Goal: Task Accomplishment & Management: Manage account settings

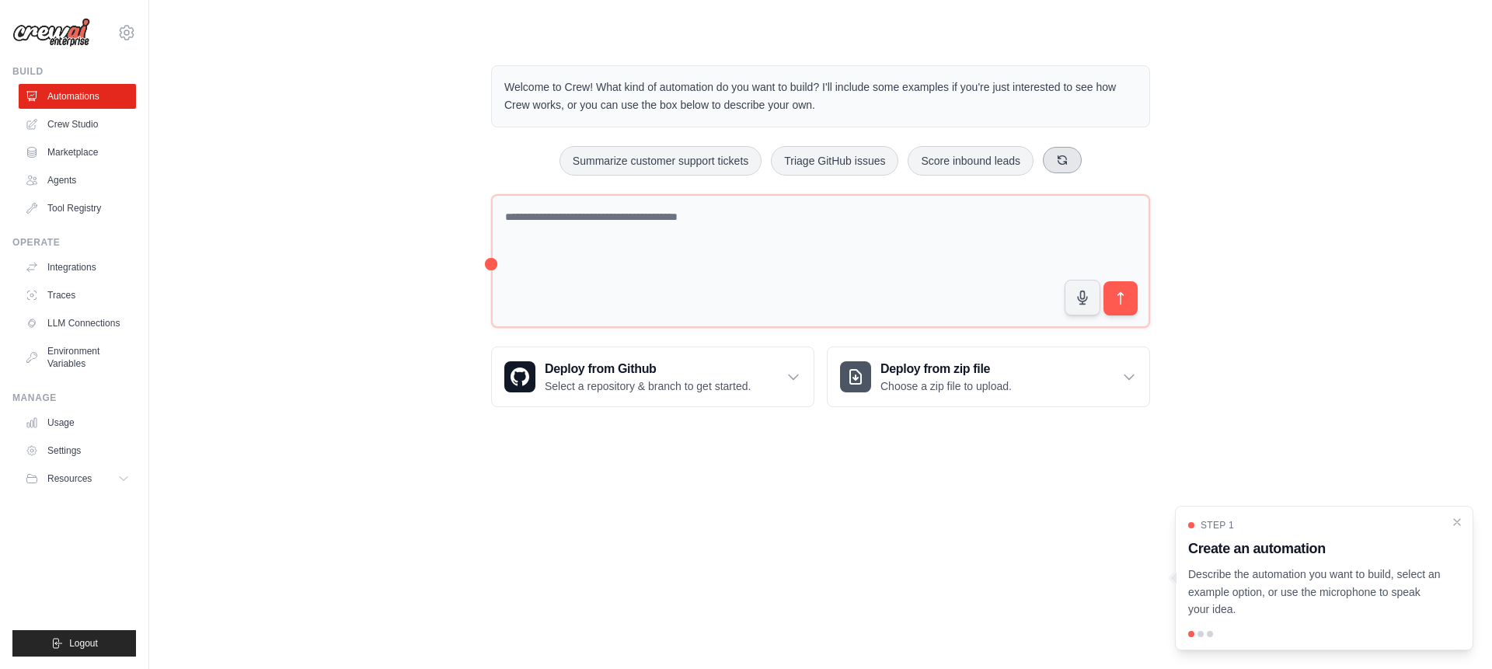
click at [1066, 159] on icon at bounding box center [1062, 159] width 9 height 9
click at [602, 155] on button "Monitor website uptime" at bounding box center [610, 161] width 138 height 30
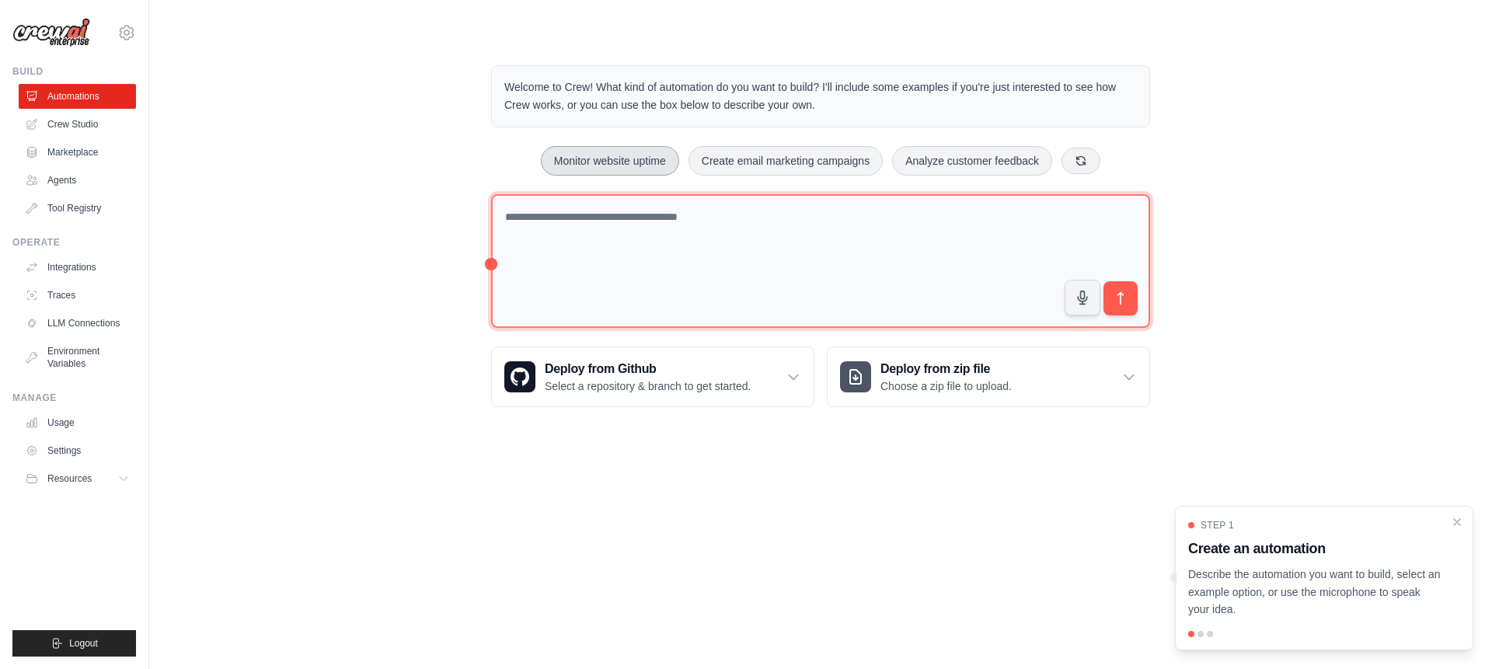
type textarea "**********"
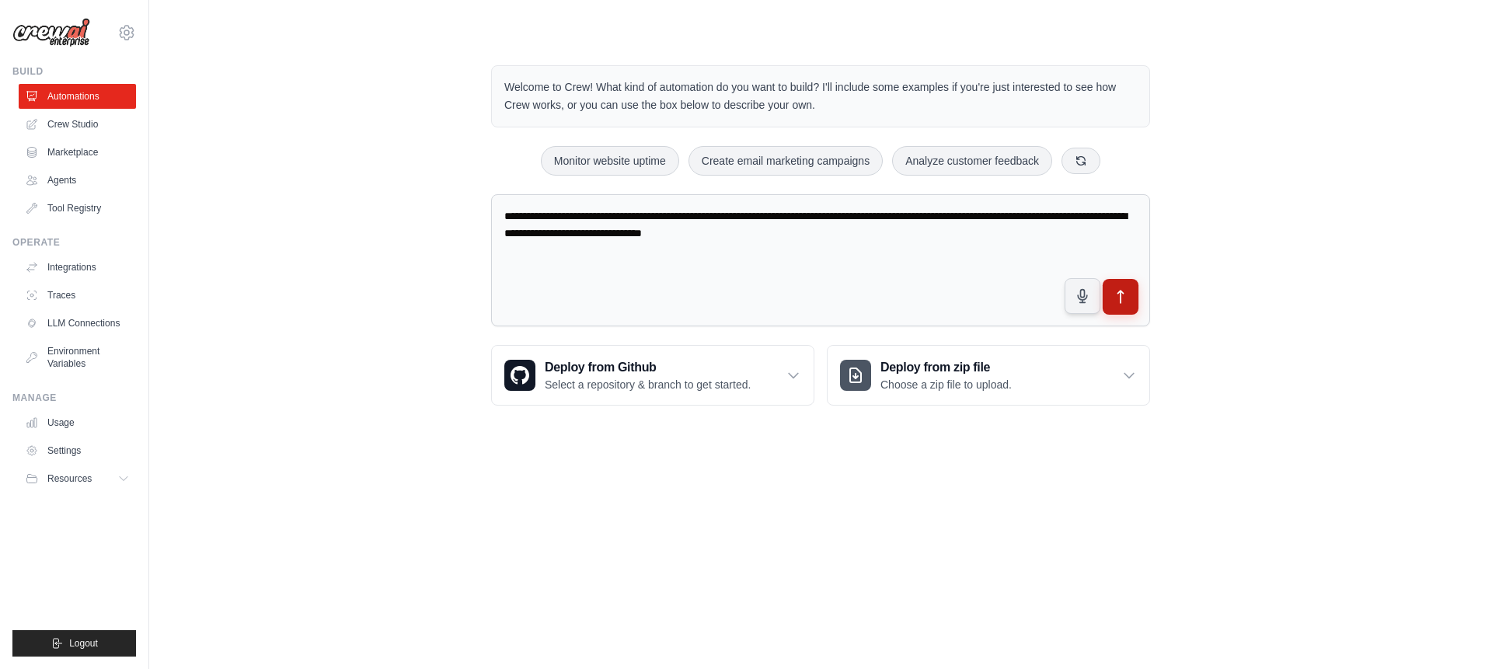
click at [1128, 307] on button "submit" at bounding box center [1121, 297] width 36 height 36
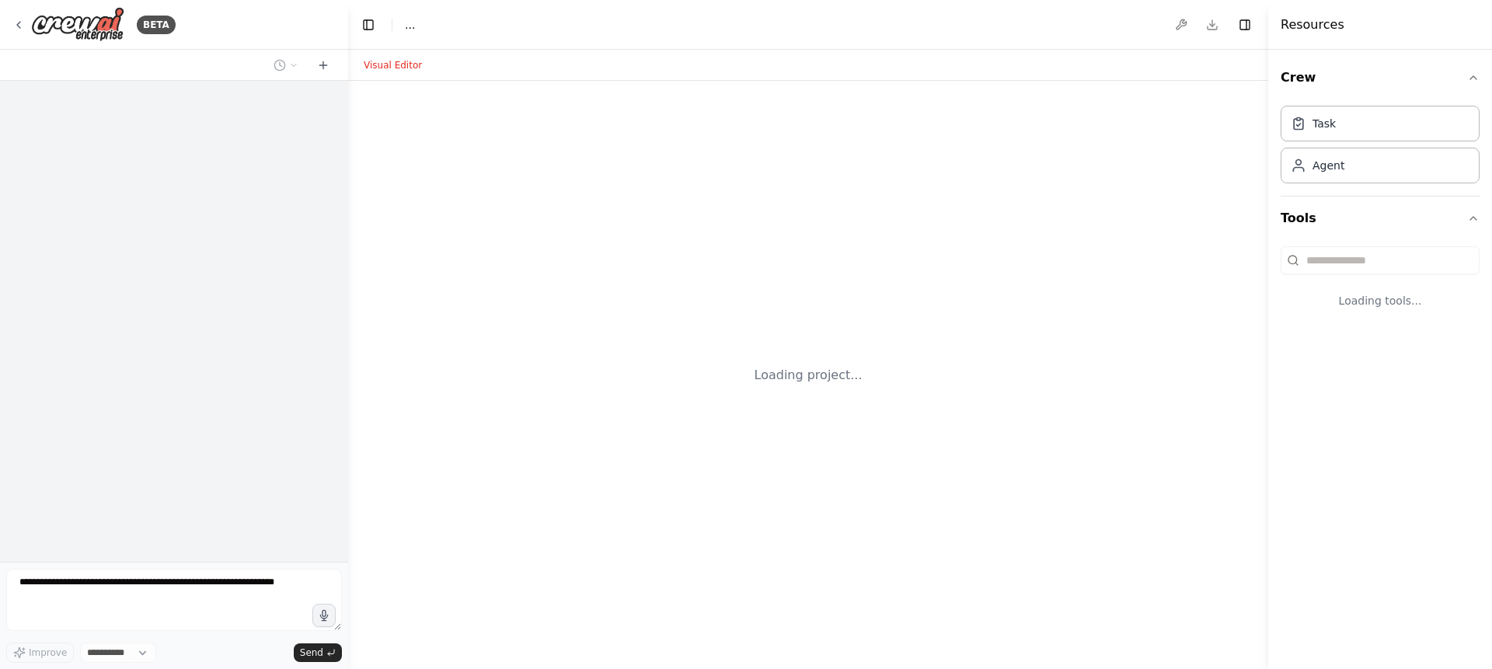
select select "****"
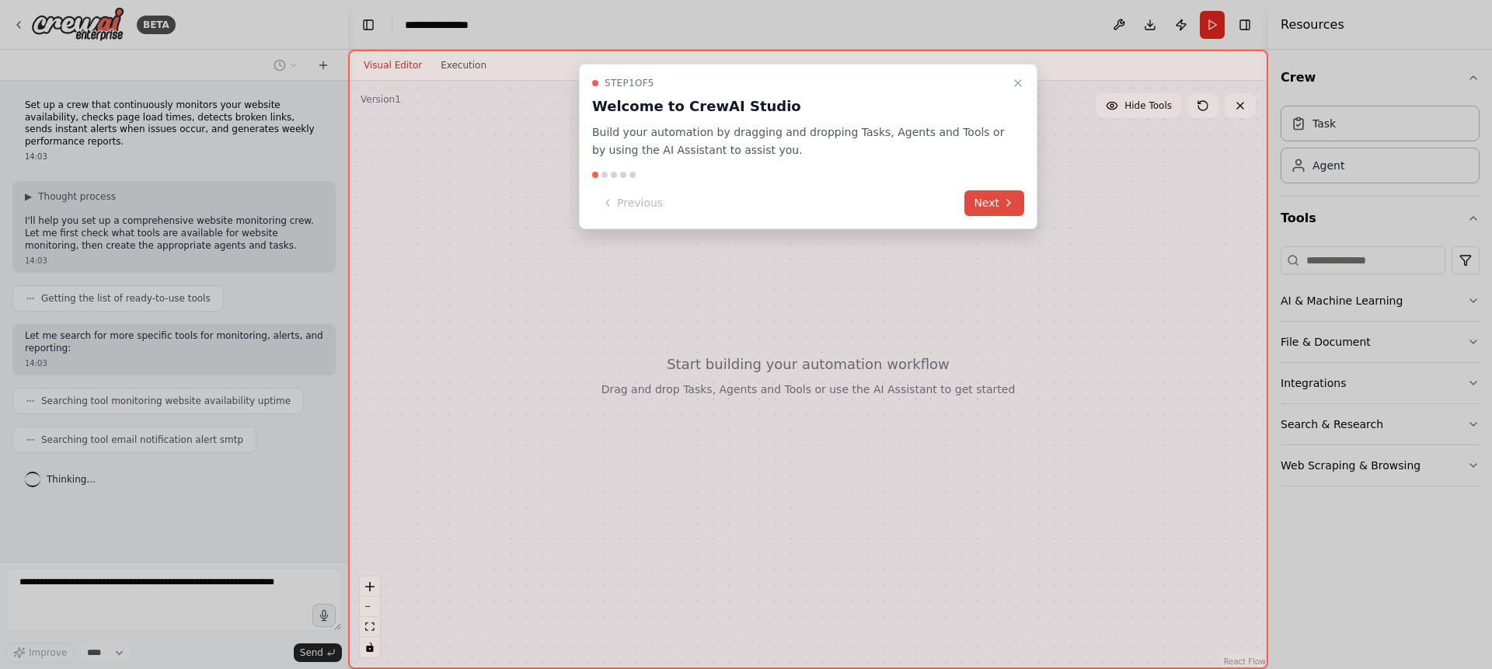
click at [998, 207] on button "Next" at bounding box center [994, 203] width 60 height 26
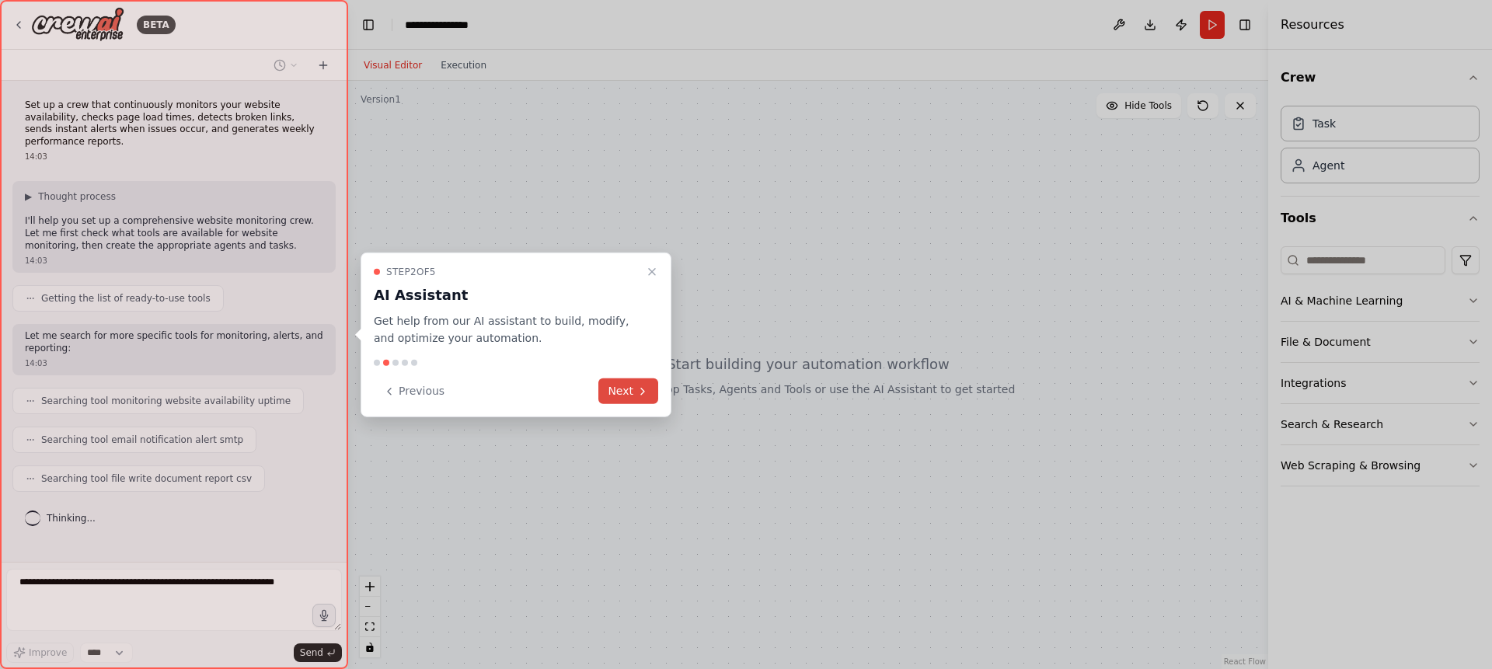
click at [646, 393] on icon at bounding box center [642, 391] width 12 height 12
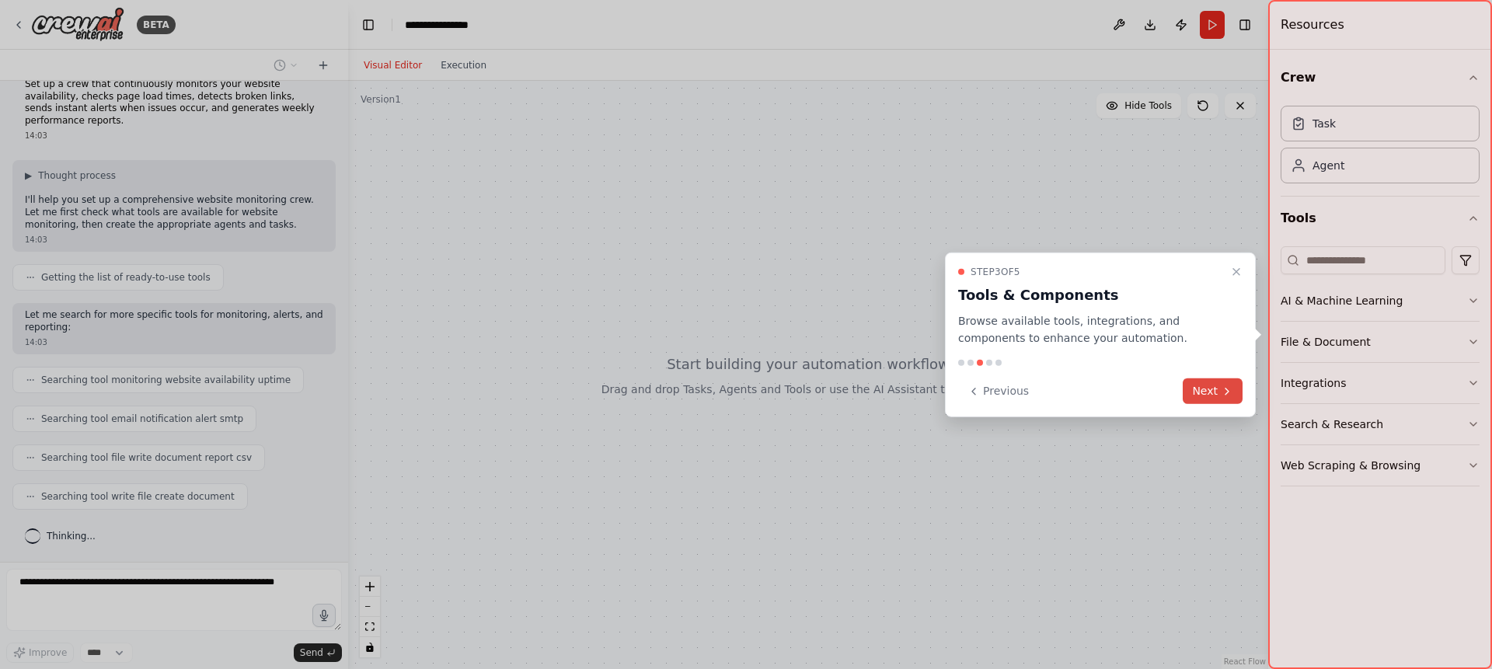
click at [1218, 392] on button "Next" at bounding box center [1213, 391] width 60 height 26
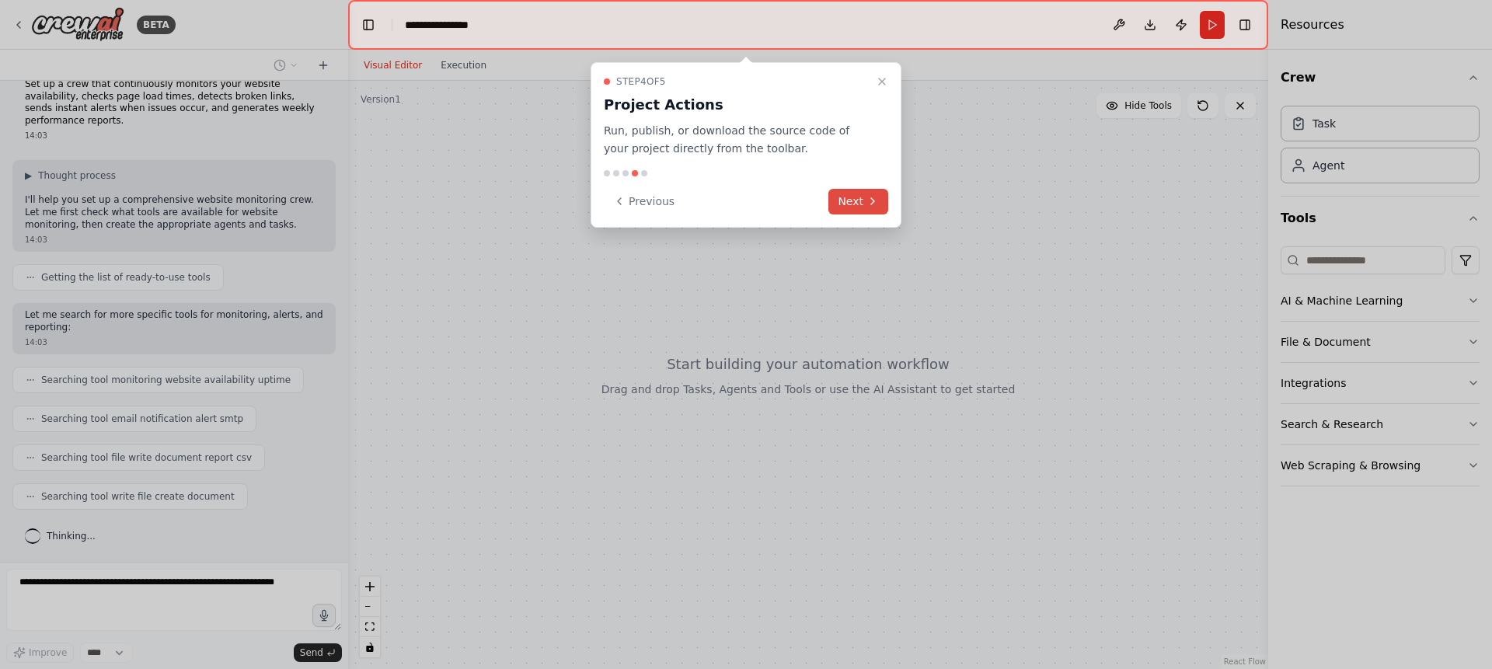
click at [857, 206] on button "Next" at bounding box center [858, 202] width 60 height 26
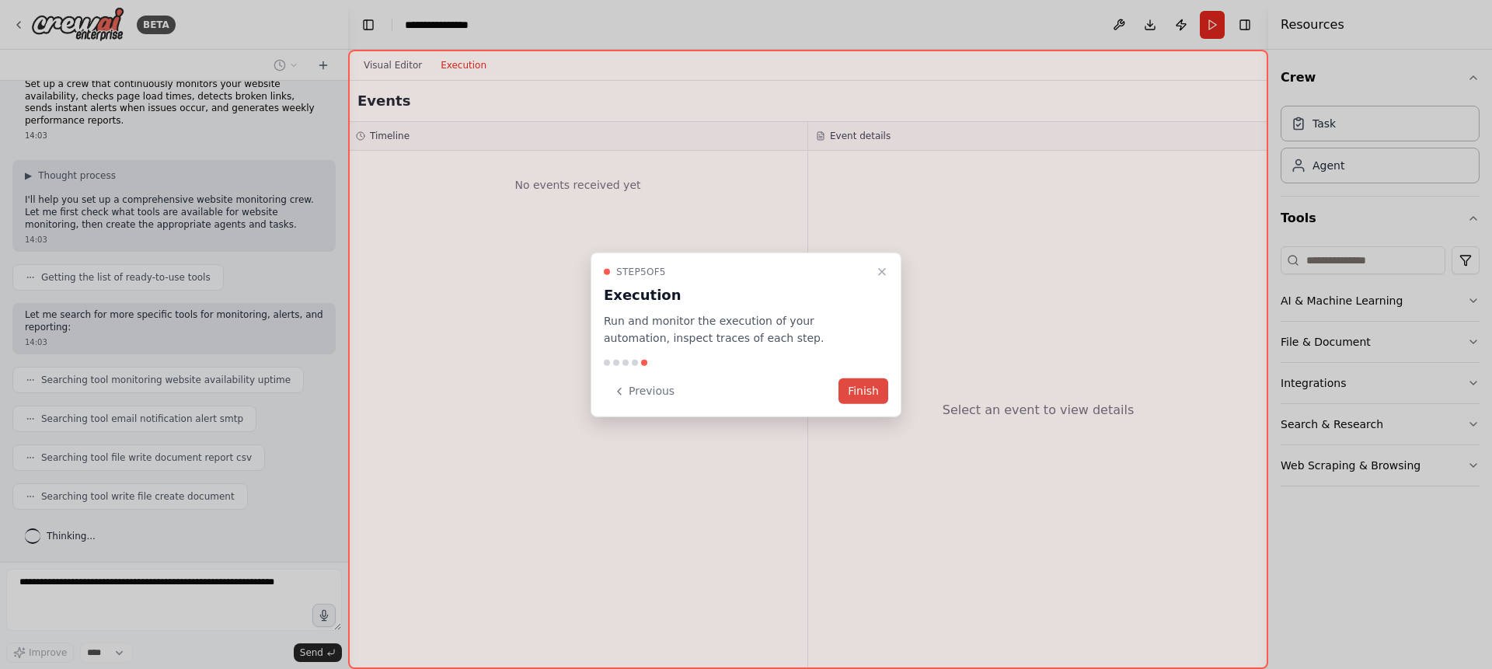
click at [857, 391] on button "Finish" at bounding box center [863, 391] width 50 height 26
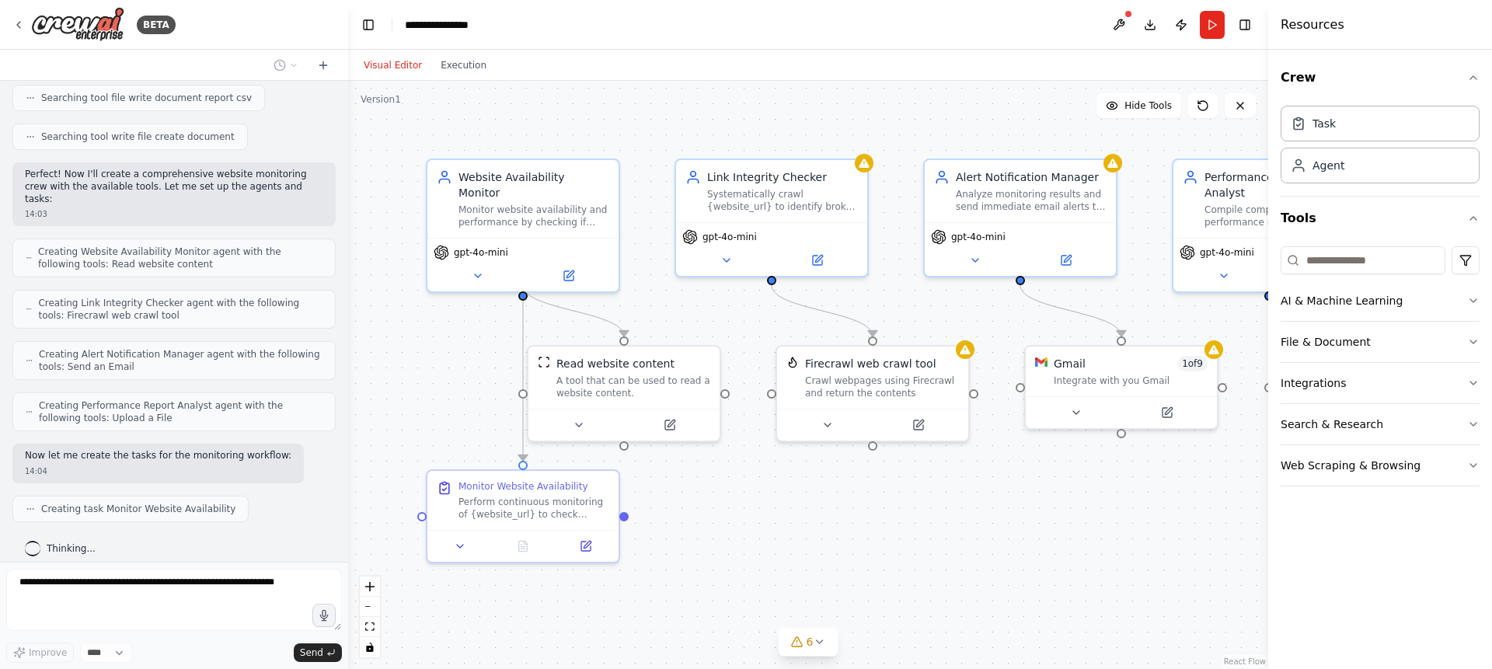
scroll to position [420, 0]
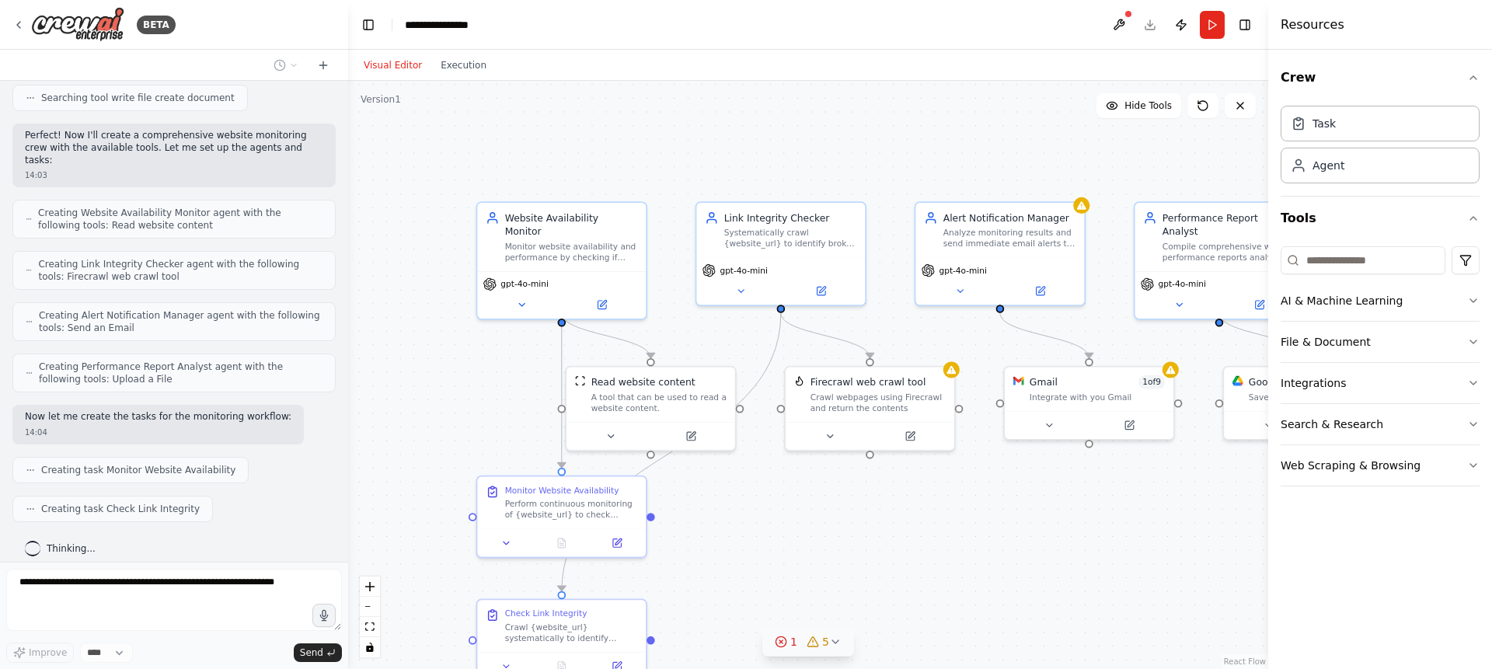
click at [794, 643] on span "1" at bounding box center [793, 642] width 7 height 16
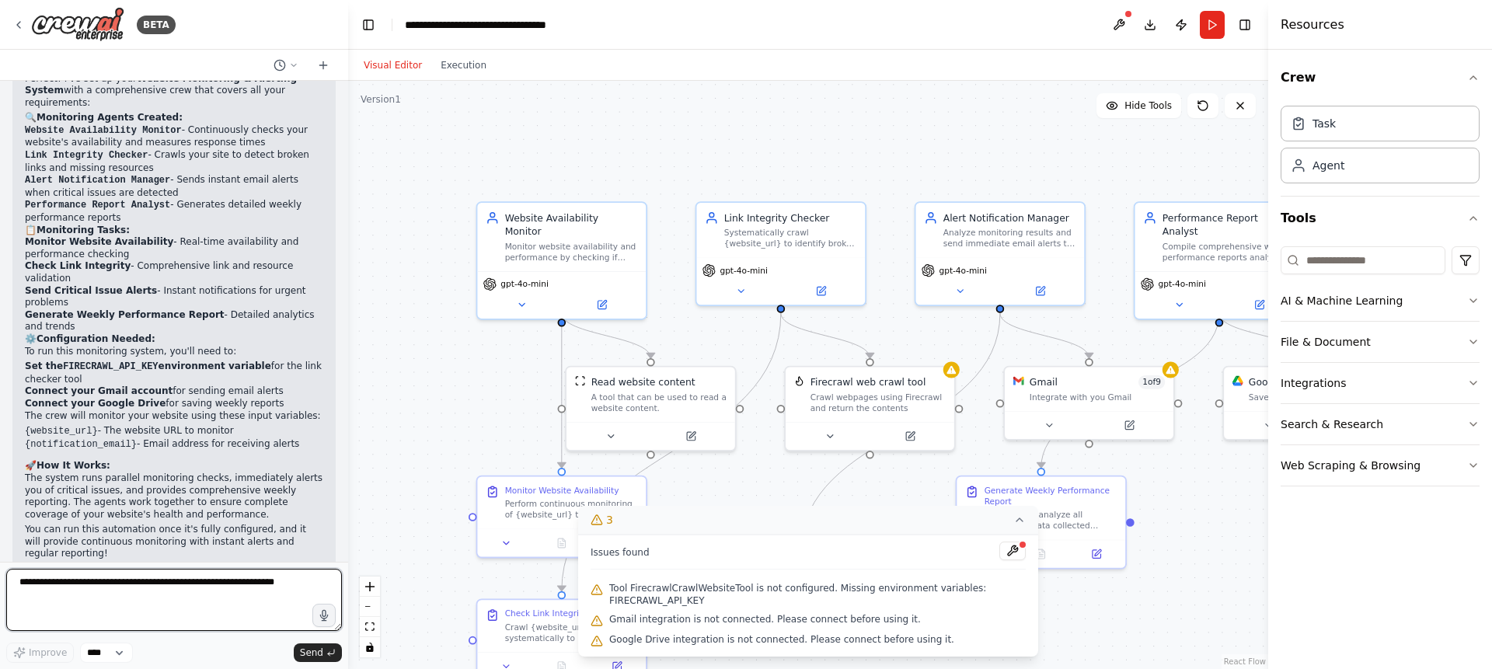
scroll to position [1204, 0]
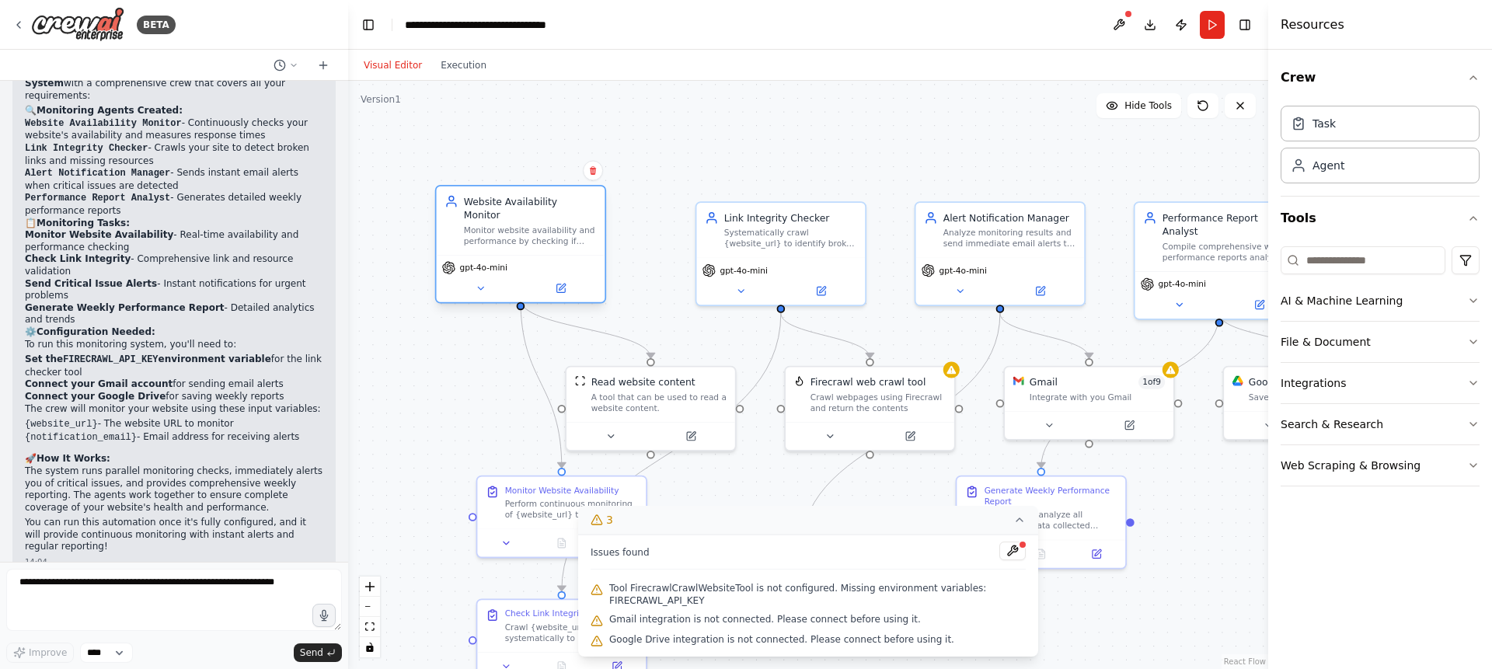
drag, startPoint x: 546, startPoint y: 243, endPoint x: 505, endPoint y: 224, distance: 45.5
click at [505, 225] on div "Monitor website availability and performance by checking if {website_url} is ac…" at bounding box center [530, 236] width 133 height 22
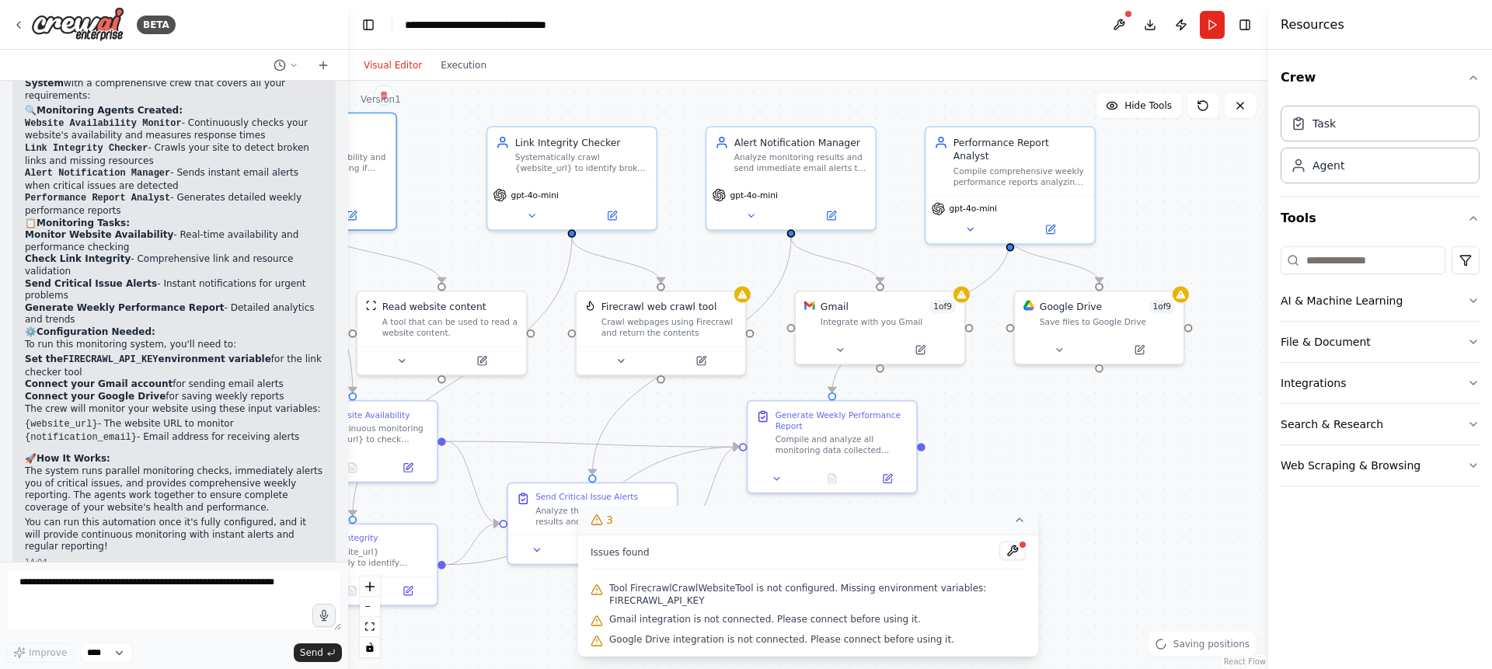
drag, startPoint x: 631, startPoint y: 280, endPoint x: 416, endPoint y: 200, distance: 228.6
click at [416, 201] on div ".deletable-edge-delete-btn { width: 20px; height: 20px; border: 0px solid #ffff…" at bounding box center [808, 375] width 920 height 588
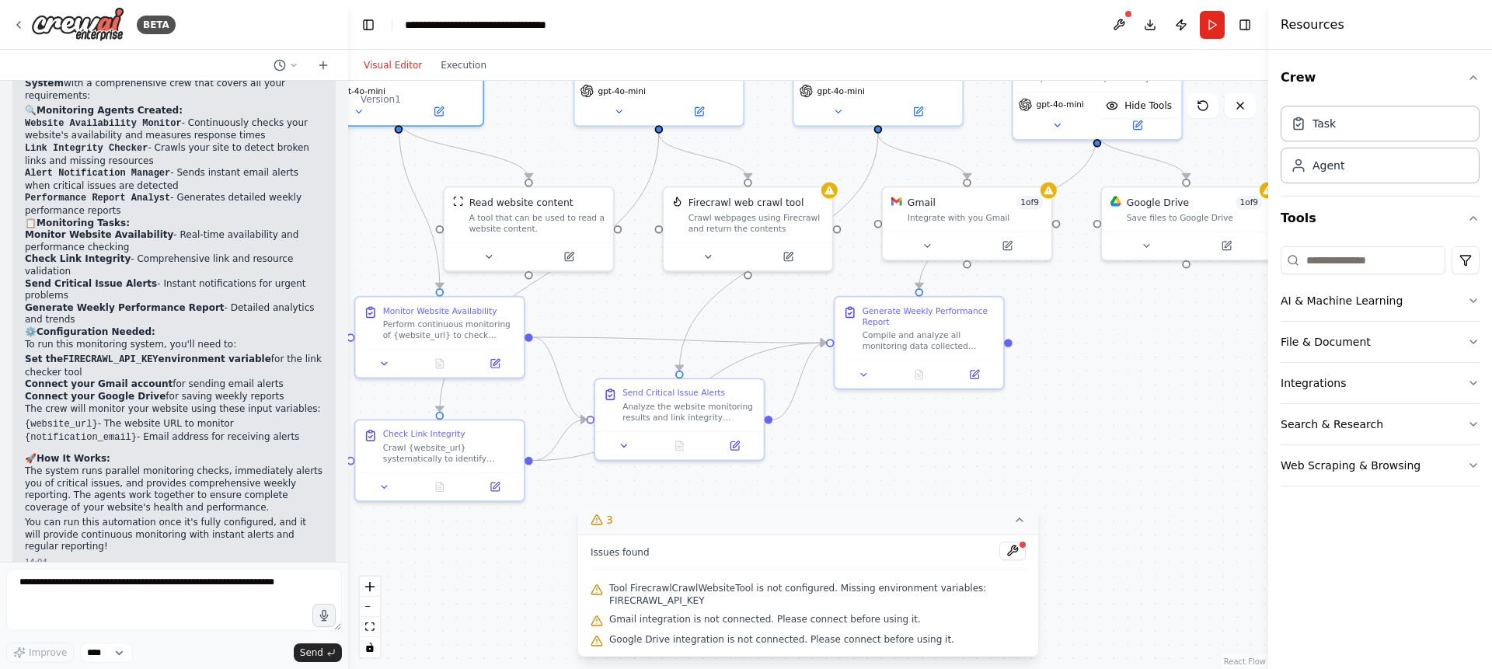
drag, startPoint x: 683, startPoint y: 423, endPoint x: 775, endPoint y: 322, distance: 136.9
click at [775, 322] on div ".deletable-edge-delete-btn { width: 20px; height: 20px; border: 0px solid #ffff…" at bounding box center [808, 375] width 920 height 588
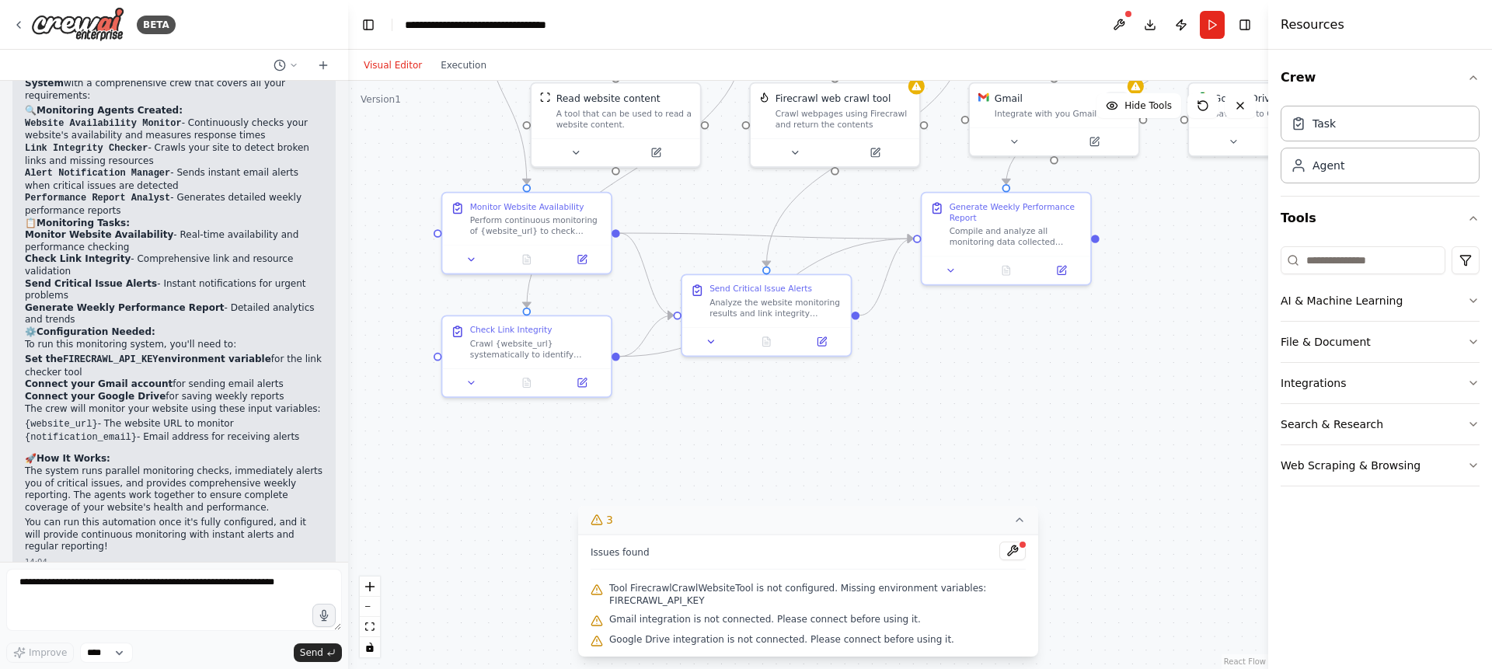
drag, startPoint x: 819, startPoint y: 437, endPoint x: 905, endPoint y: 333, distance: 135.2
click at [905, 333] on div ".deletable-edge-delete-btn { width: 20px; height: 20px; border: 0px solid #ffff…" at bounding box center [808, 375] width 920 height 588
click at [1298, 307] on button "AI & Machine Learning" at bounding box center [1379, 300] width 199 height 40
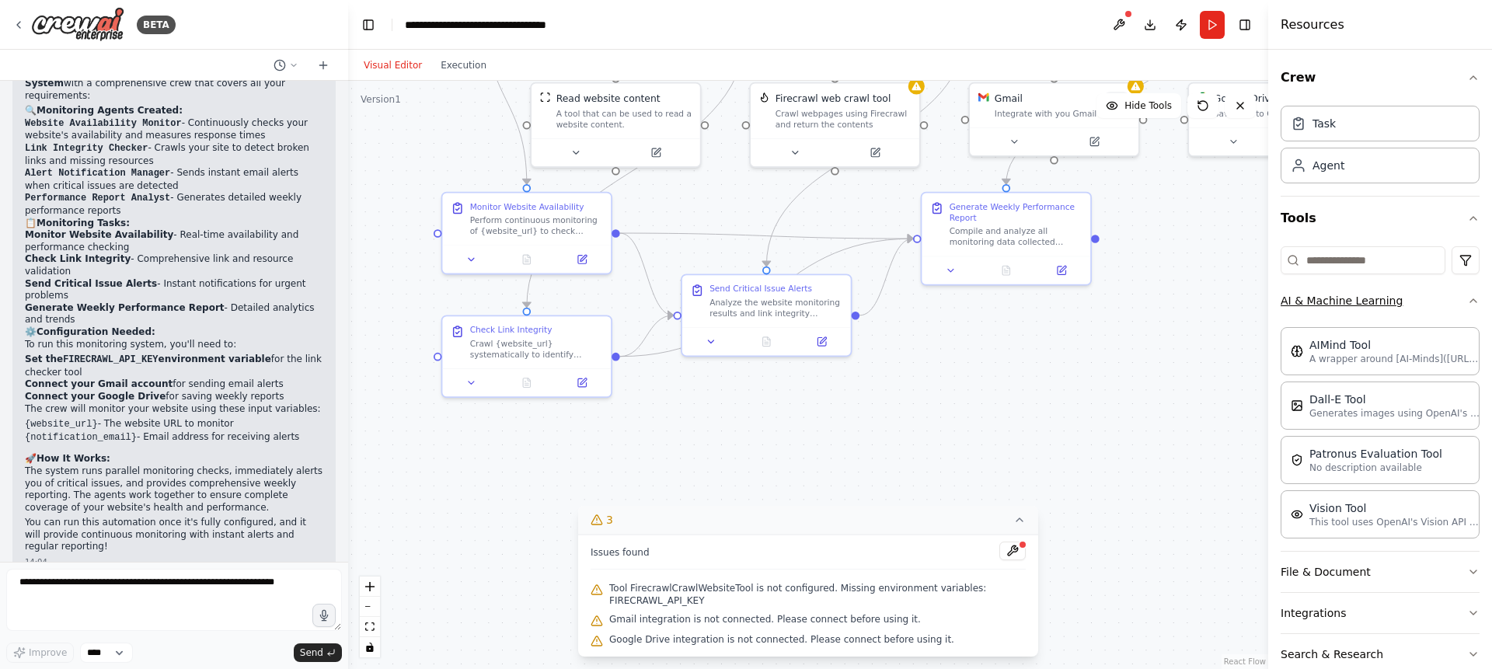
click at [1297, 313] on button "AI & Machine Learning" at bounding box center [1379, 300] width 199 height 40
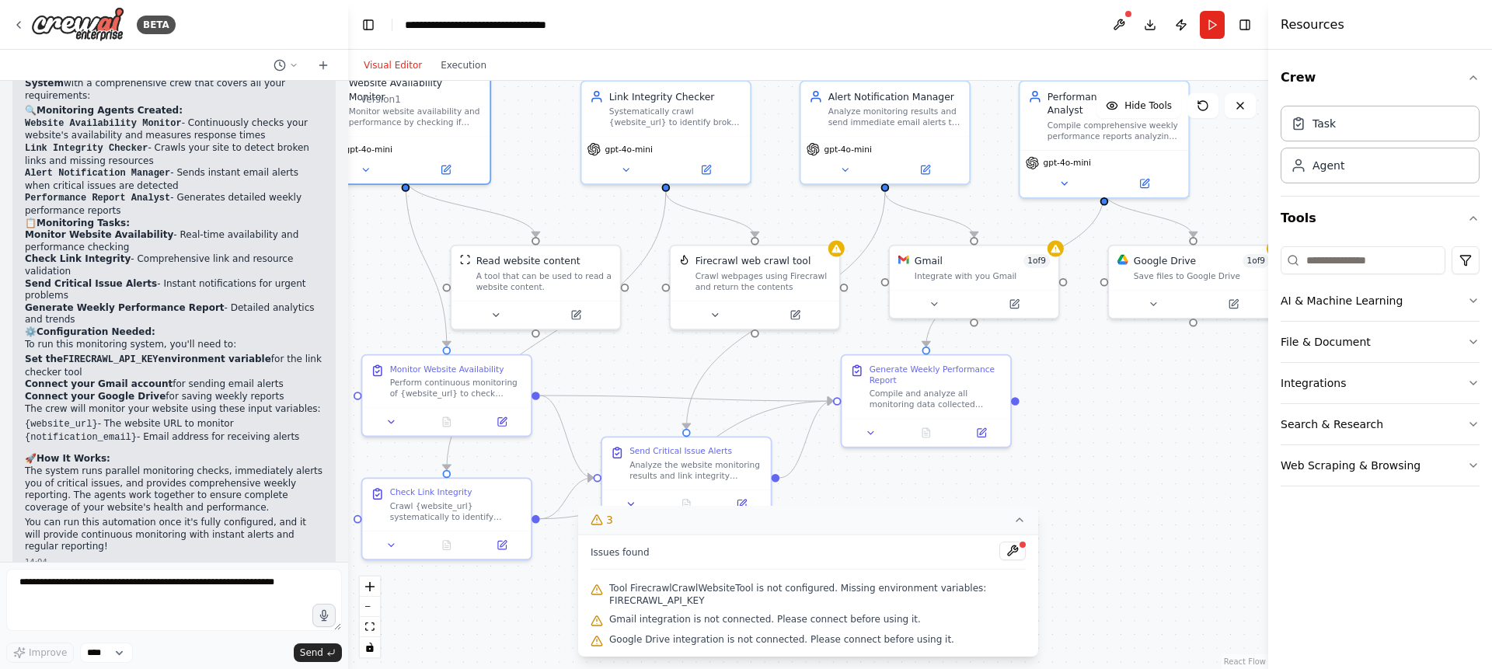
drag, startPoint x: 1117, startPoint y: 333, endPoint x: 1037, endPoint y: 495, distance: 181.0
click at [1037, 495] on div ".deletable-edge-delete-btn { width: 20px; height: 20px; border: 0px solid #ffff…" at bounding box center [808, 375] width 920 height 588
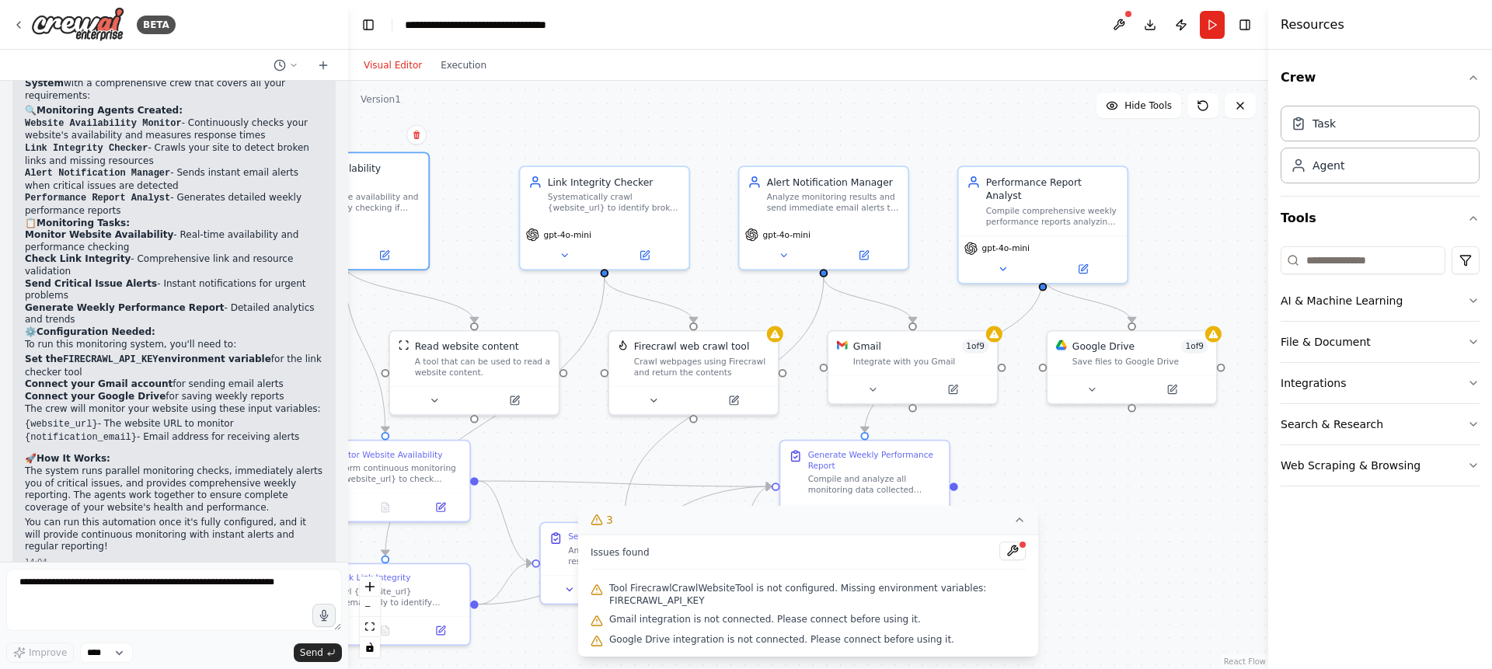
drag, startPoint x: 1117, startPoint y: 408, endPoint x: 1060, endPoint y: 489, distance: 99.2
click at [1060, 489] on div ".deletable-edge-delete-btn { width: 20px; height: 20px; border: 0px solid #ffff…" at bounding box center [808, 375] width 920 height 588
click at [1238, 109] on icon at bounding box center [1240, 105] width 12 height 12
click at [16, 19] on icon at bounding box center [18, 25] width 12 height 12
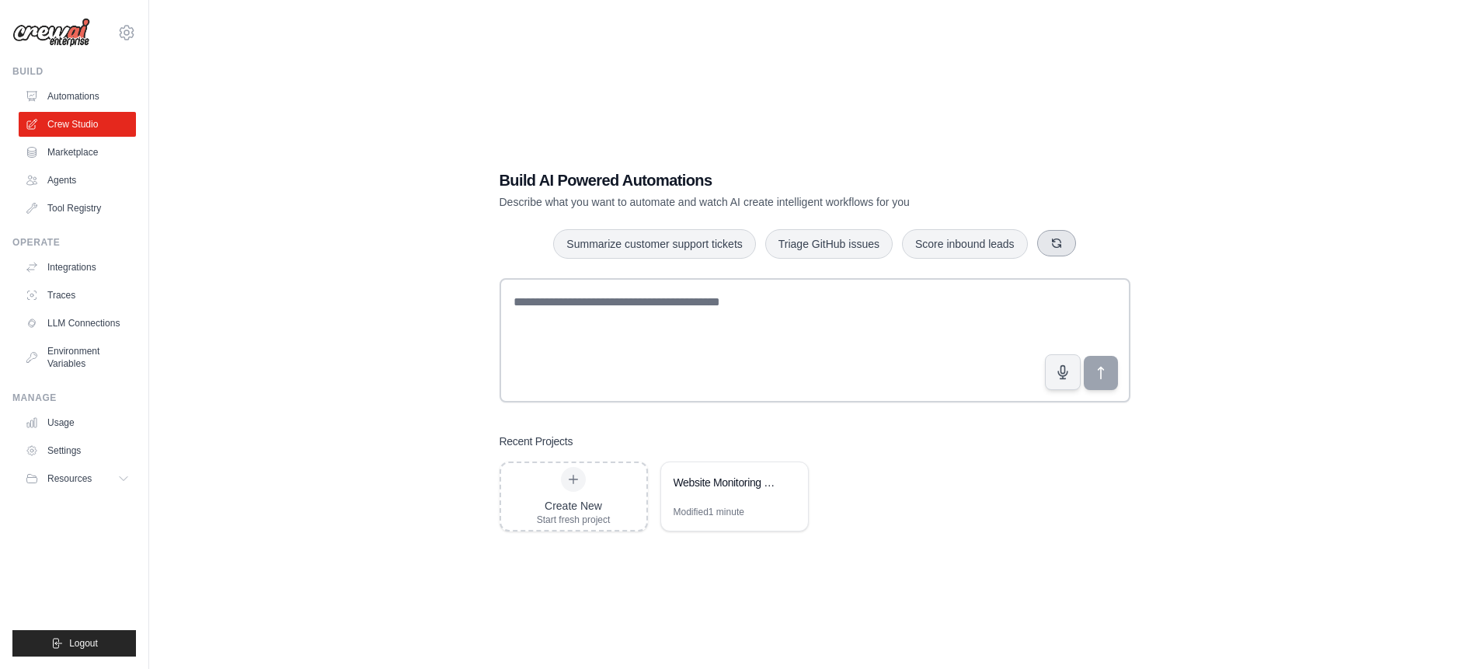
click at [1052, 241] on icon "button" at bounding box center [1056, 243] width 9 height 9
click at [1074, 239] on button "button" at bounding box center [1083, 243] width 39 height 26
click at [1079, 239] on icon "button" at bounding box center [1082, 243] width 12 height 12
click at [1066, 239] on button "button" at bounding box center [1059, 243] width 39 height 26
click at [1066, 239] on icon "button" at bounding box center [1066, 243] width 12 height 12
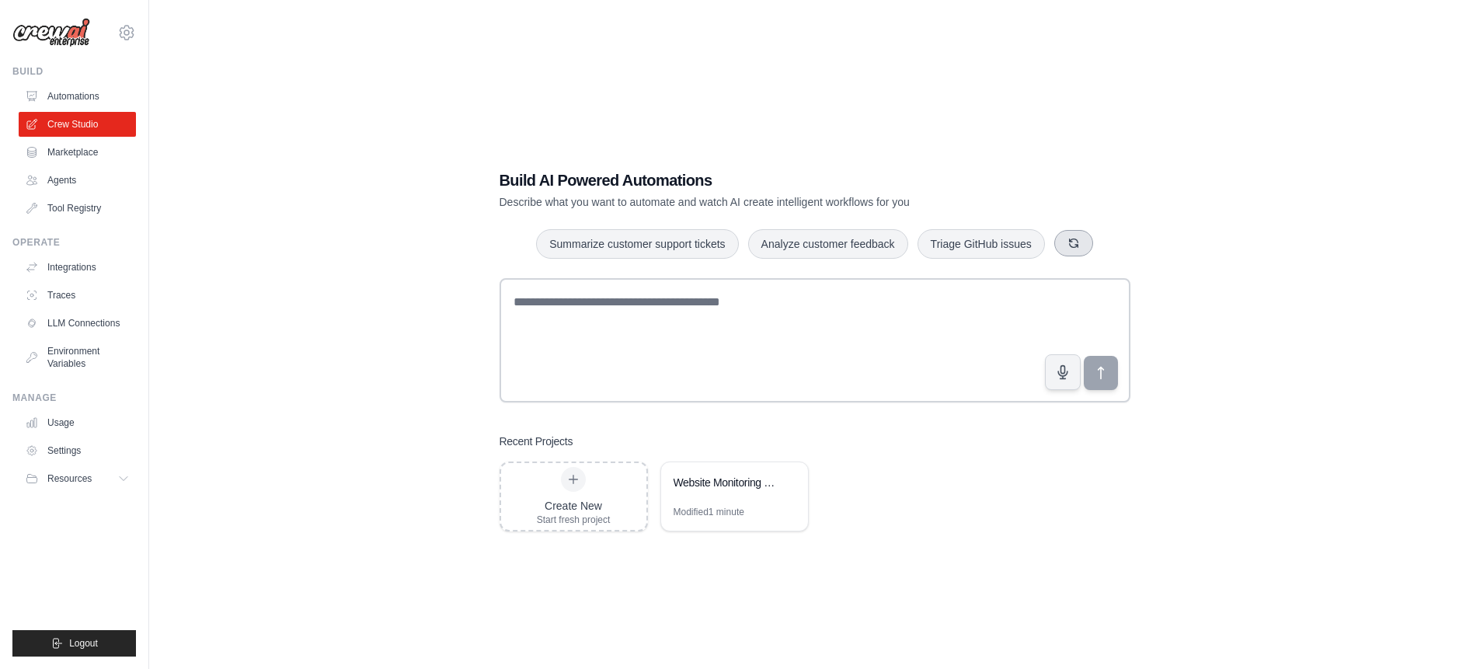
click at [1066, 239] on button "button" at bounding box center [1073, 243] width 39 height 26
click at [99, 210] on link "Tool Registry" at bounding box center [78, 208] width 117 height 25
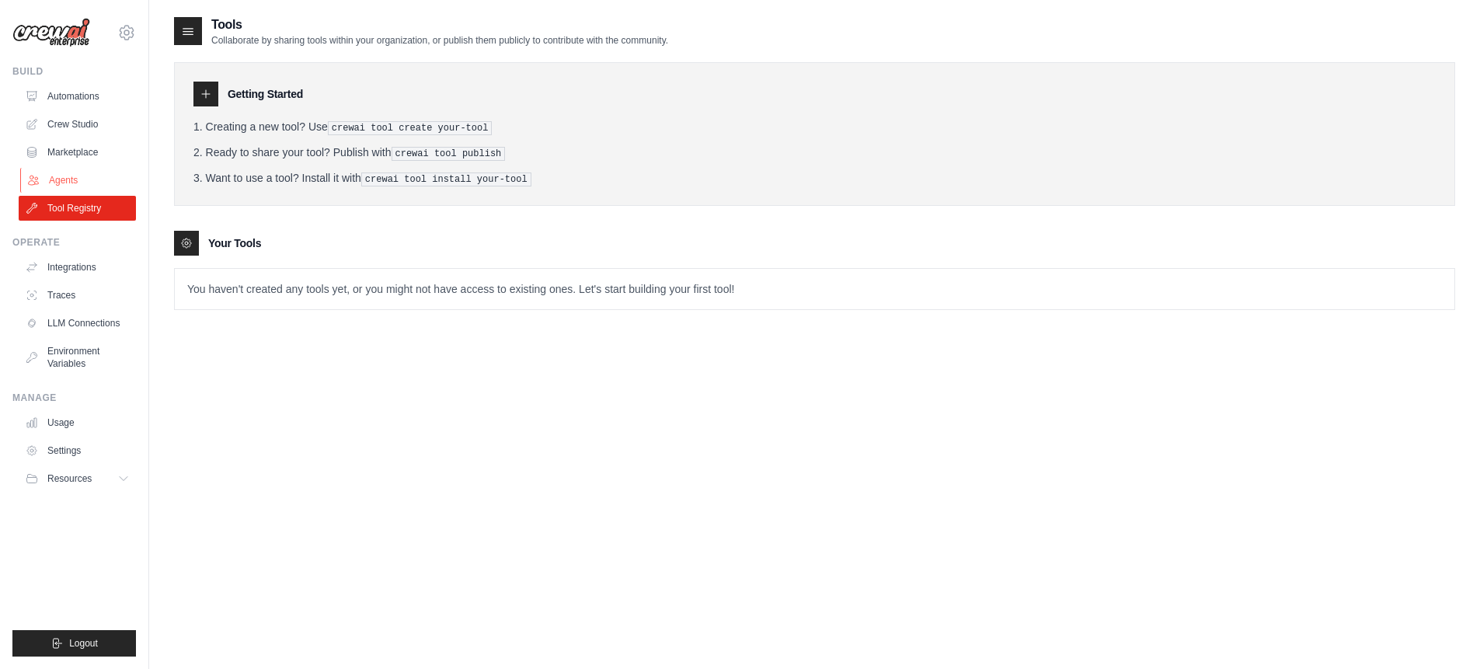
click at [109, 180] on link "Agents" at bounding box center [78, 180] width 117 height 25
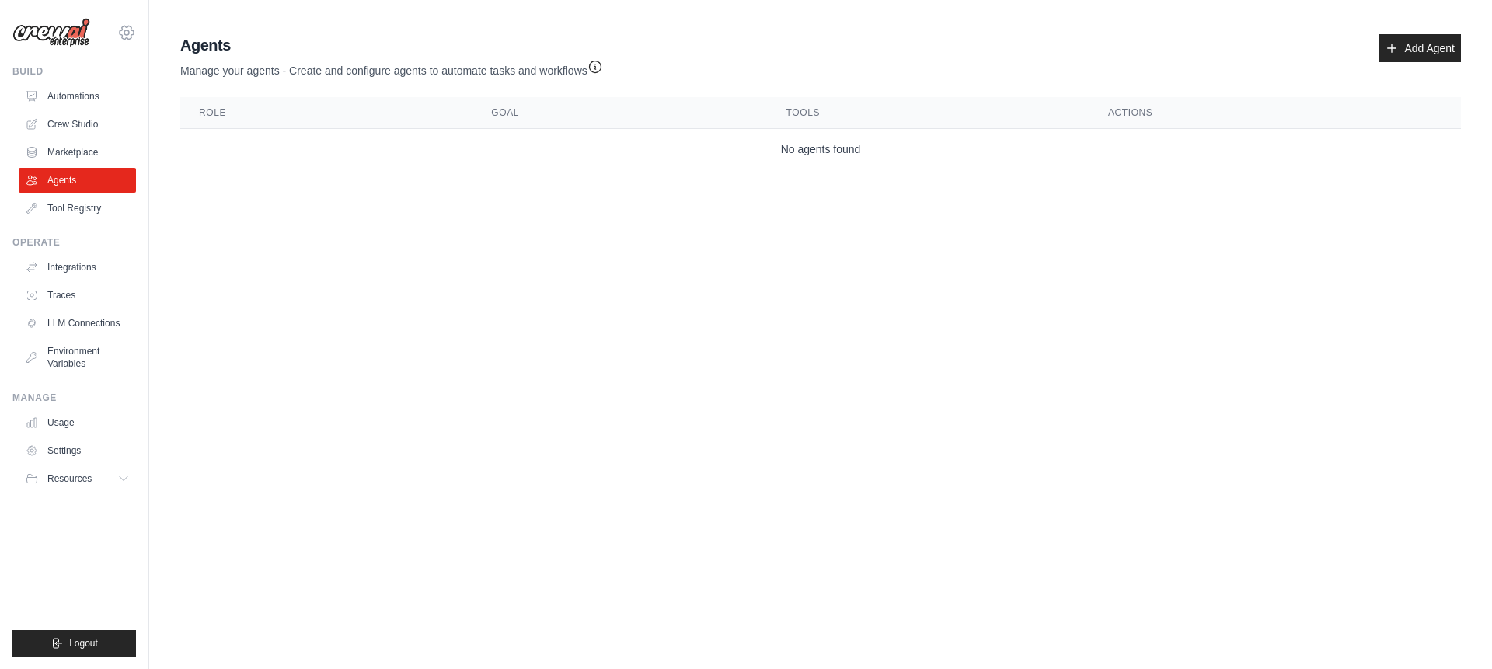
click at [127, 30] on icon at bounding box center [126, 32] width 19 height 19
click at [124, 111] on link "Settings" at bounding box center [126, 105] width 137 height 28
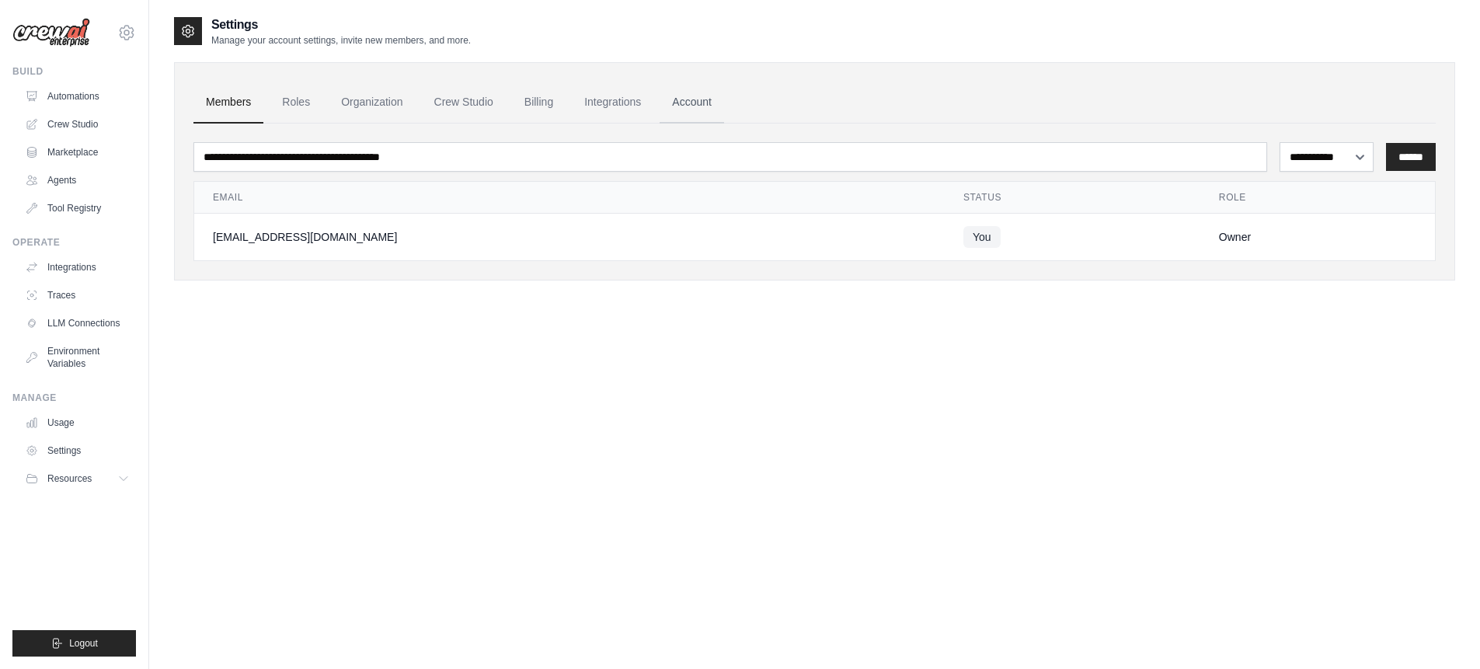
click at [709, 101] on link "Account" at bounding box center [692, 103] width 64 height 42
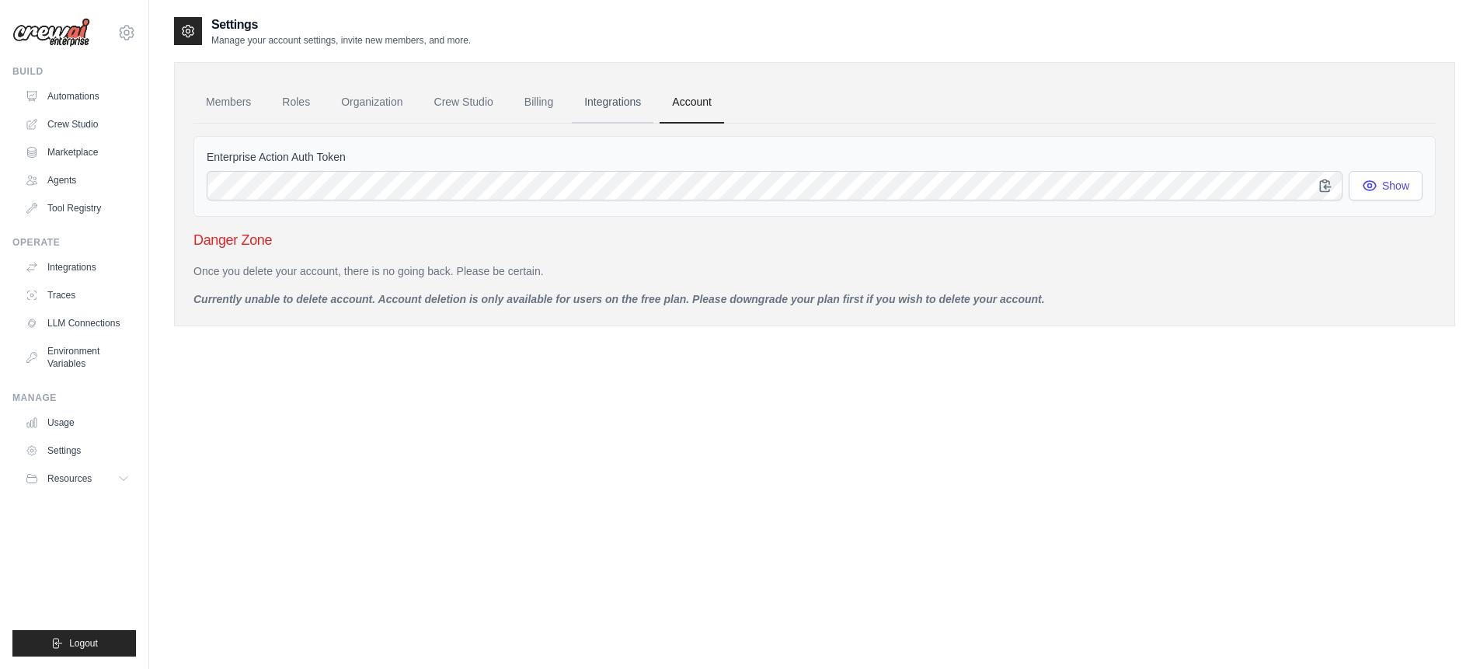
click at [618, 106] on link "Integrations" at bounding box center [613, 103] width 82 height 42
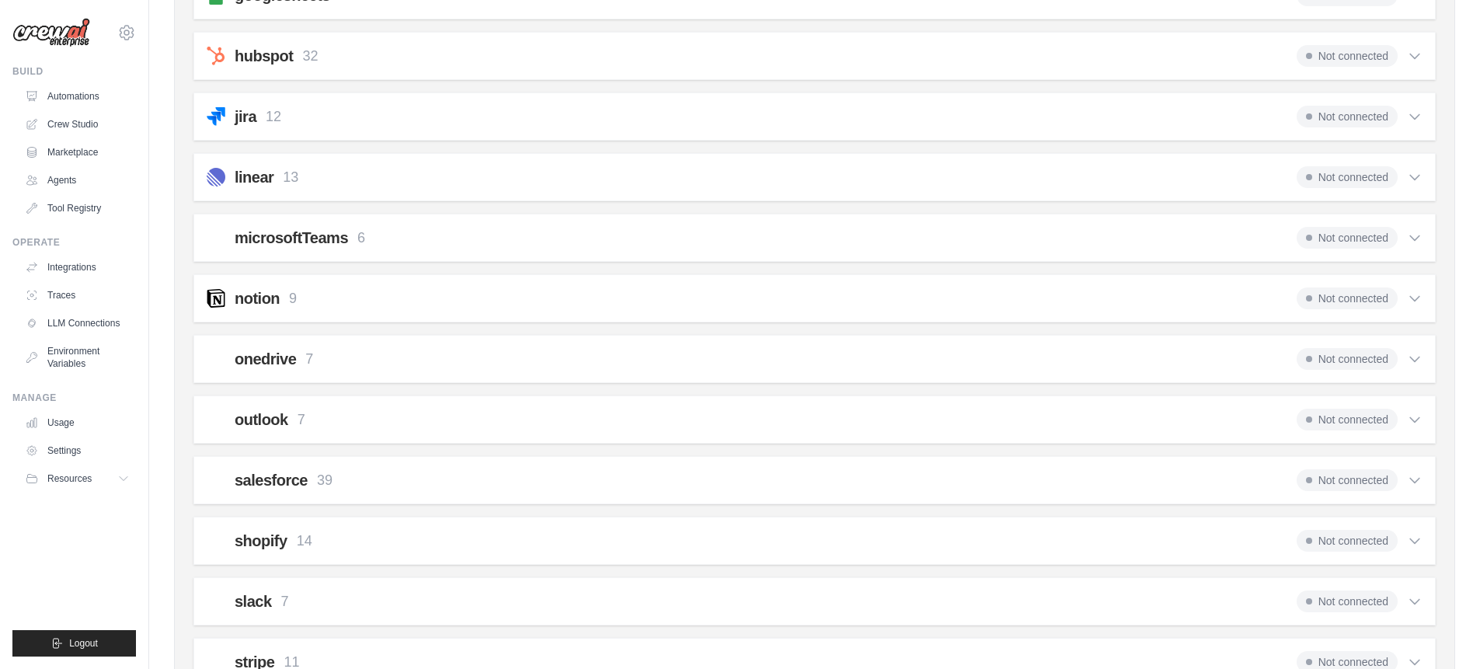
scroll to position [718, 0]
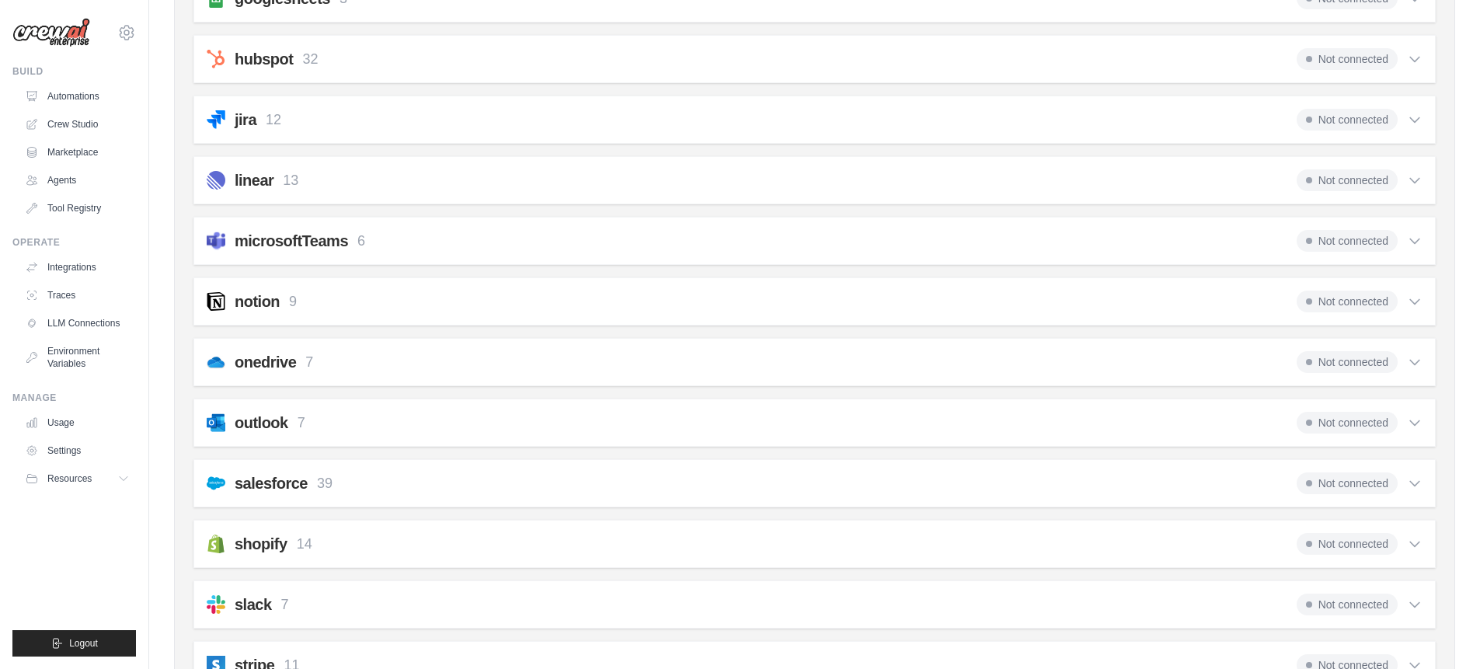
click at [581, 232] on div "microsoftTeams 6 Not connected" at bounding box center [815, 241] width 1216 height 22
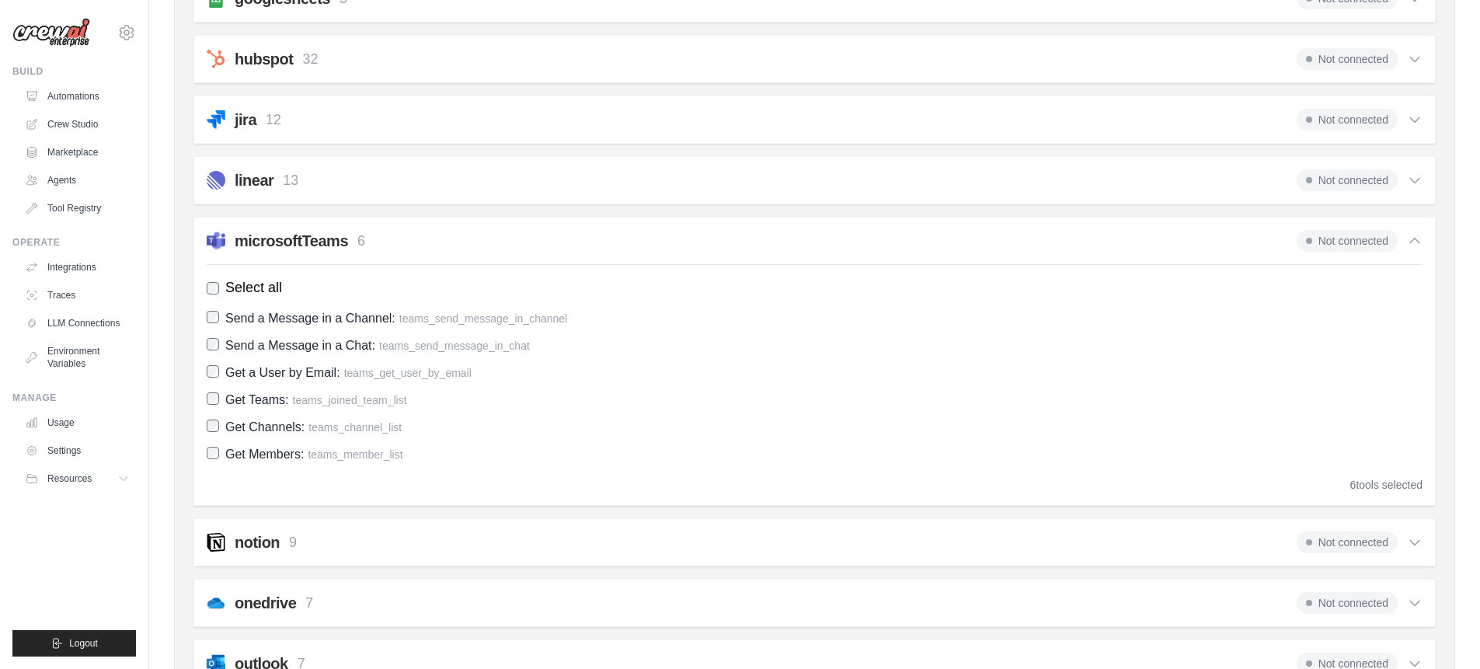
click at [581, 232] on div "microsoftTeams 6 Not connected" at bounding box center [815, 241] width 1216 height 22
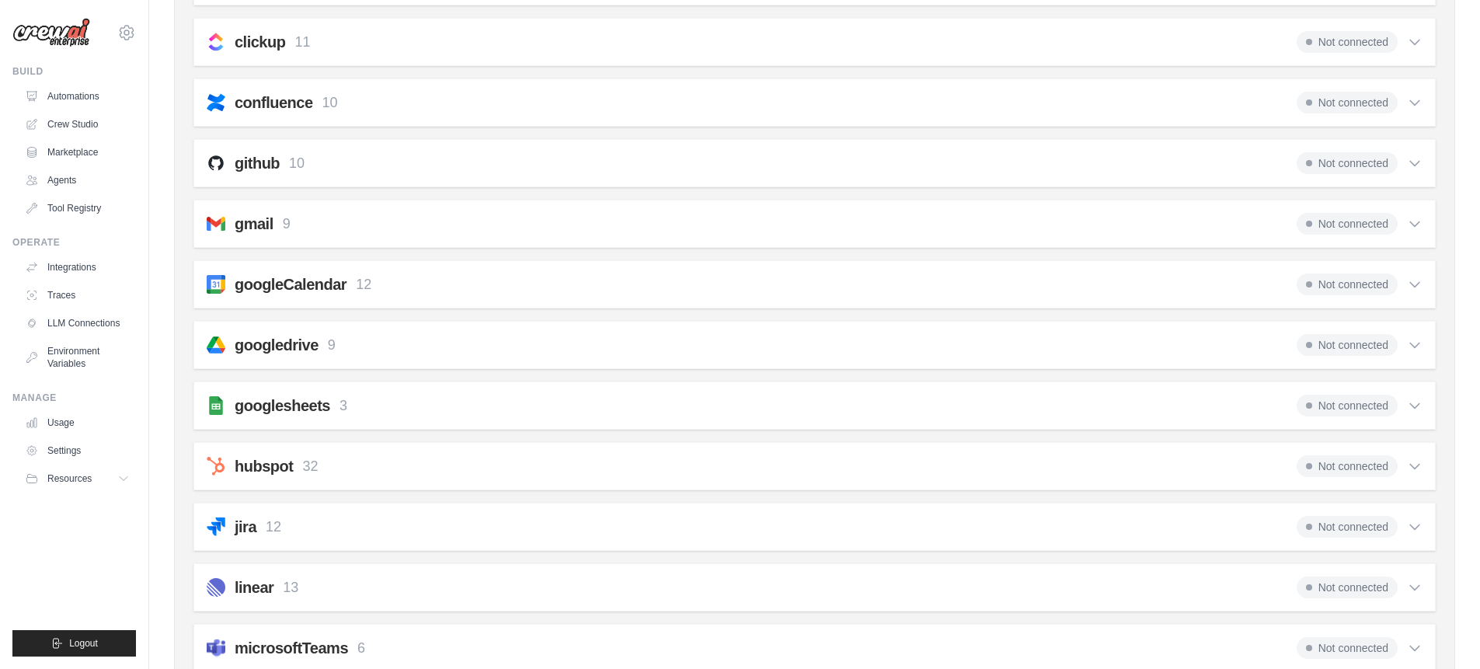
scroll to position [911, 0]
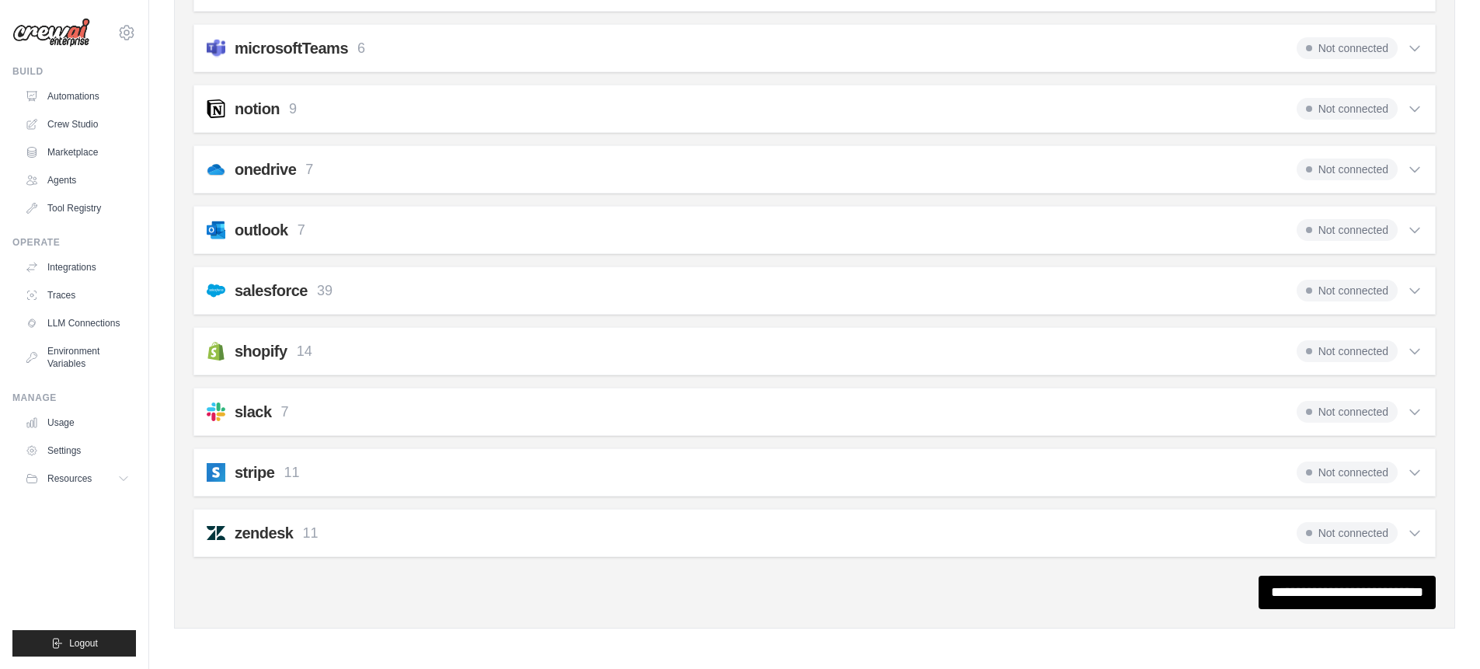
click at [538, 397] on div "slack 7 Not connected Select all List Channel Members: slack_list_members List …" at bounding box center [814, 412] width 1242 height 48
click at [519, 409] on div "slack 7 Not connected" at bounding box center [815, 412] width 1216 height 22
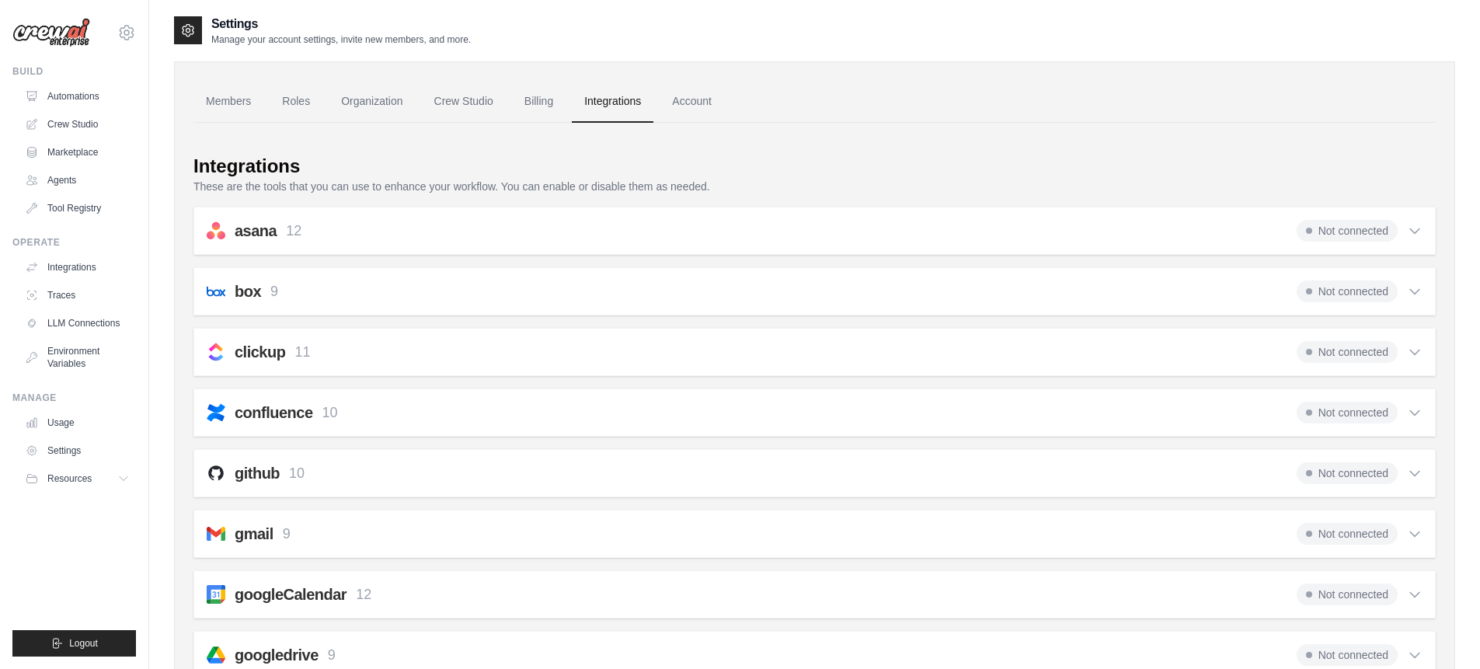
scroll to position [0, 0]
click at [700, 95] on link "Account" at bounding box center [692, 103] width 64 height 42
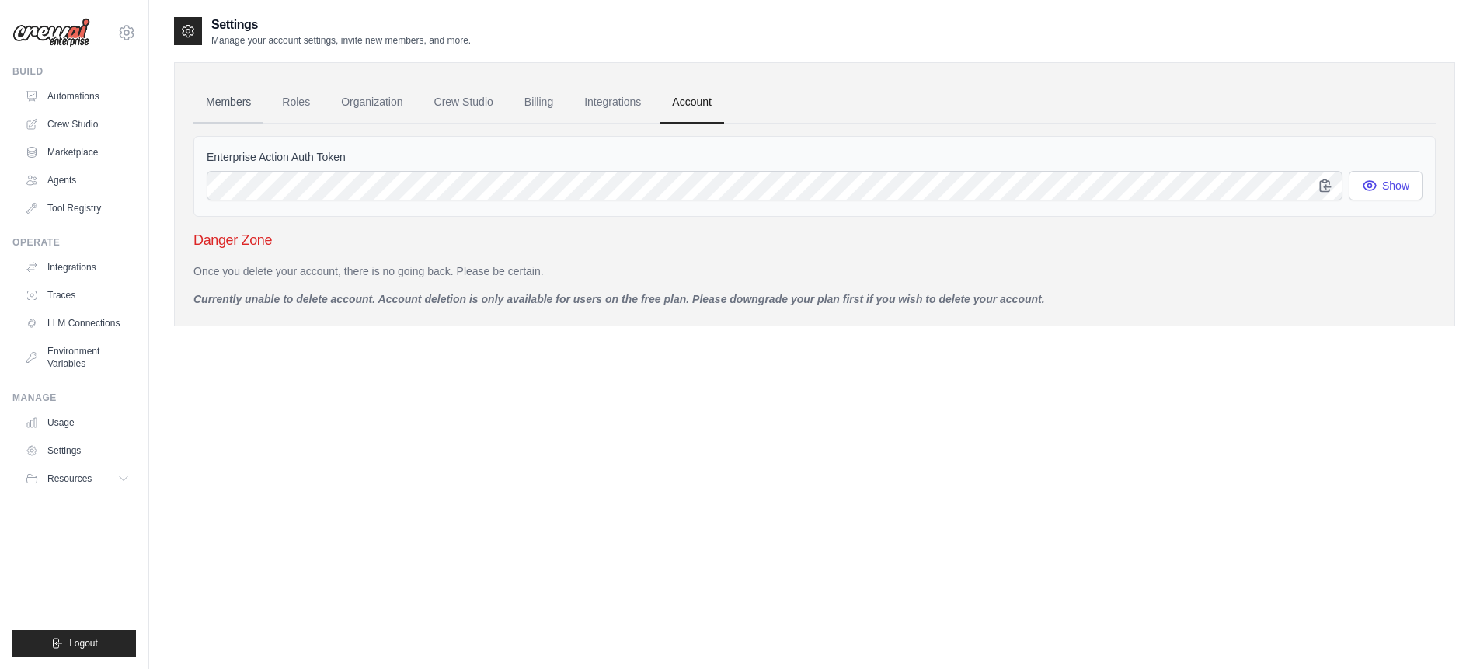
click at [244, 101] on link "Members" at bounding box center [228, 103] width 70 height 42
